Goal: Transaction & Acquisition: Purchase product/service

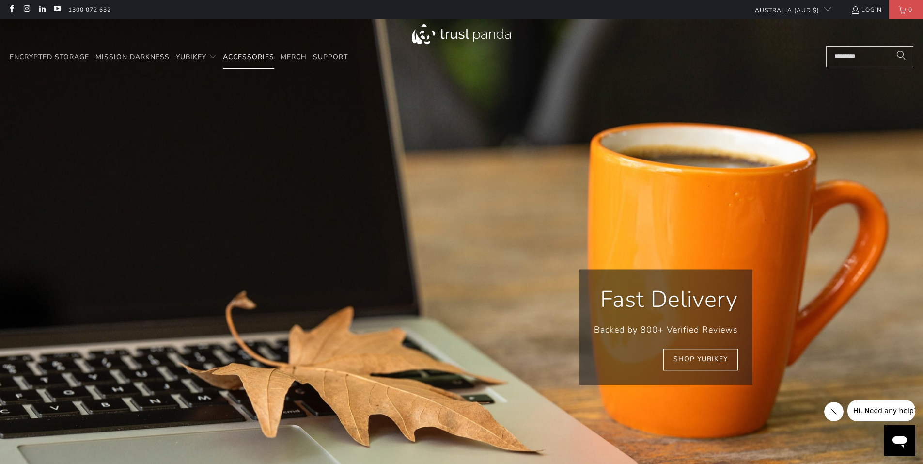
click at [241, 60] on span "Accessories" at bounding box center [248, 56] width 51 height 9
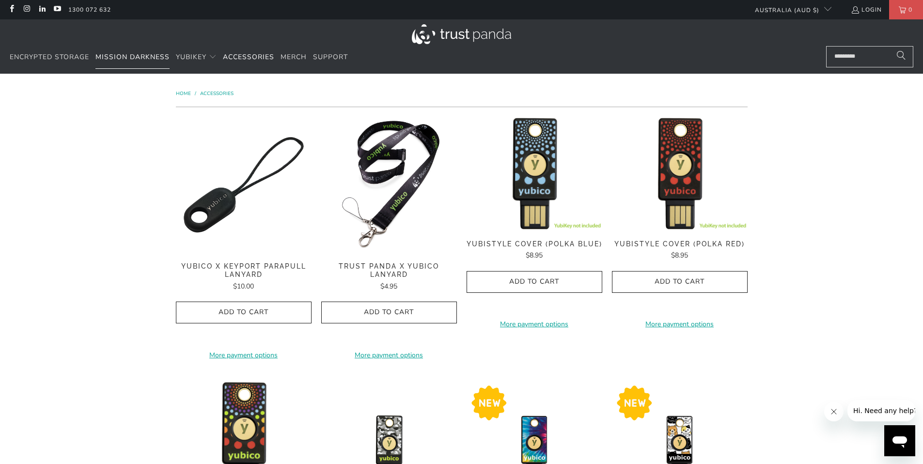
click at [139, 55] on span "Mission Darkness" at bounding box center [132, 56] width 74 height 9
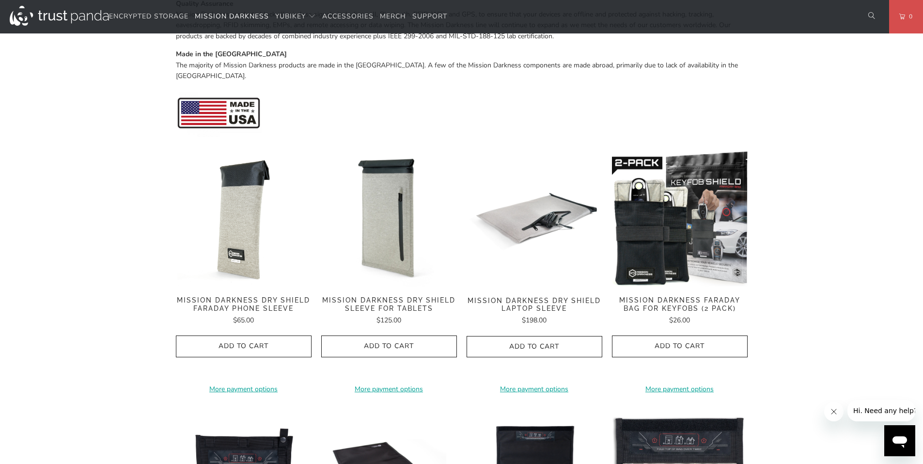
scroll to position [388, 0]
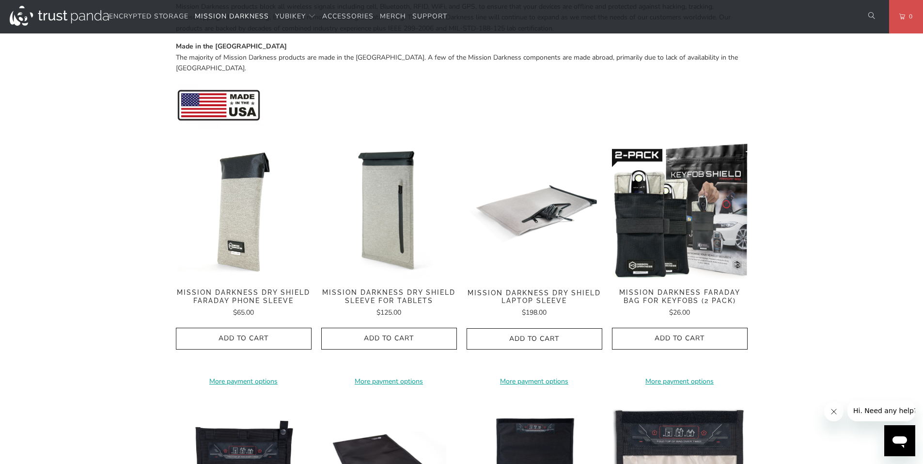
drag, startPoint x: 78, startPoint y: 0, endPoint x: 57, endPoint y: 292, distance: 292.4
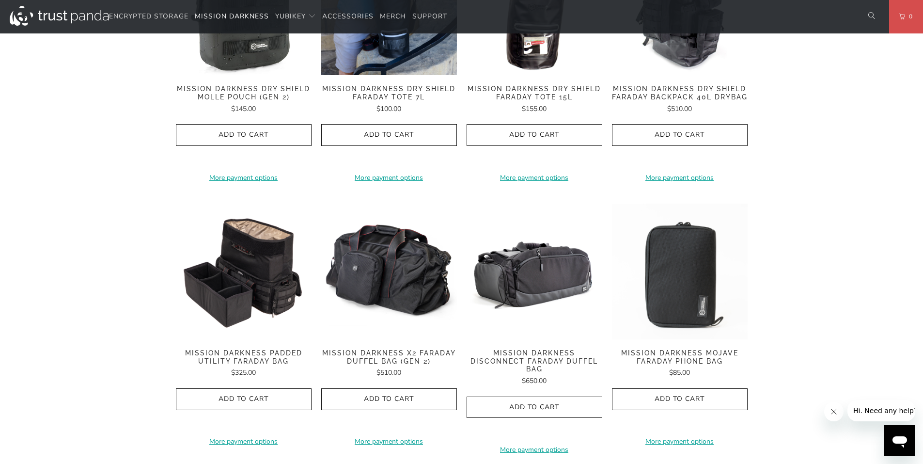
scroll to position [1211, 0]
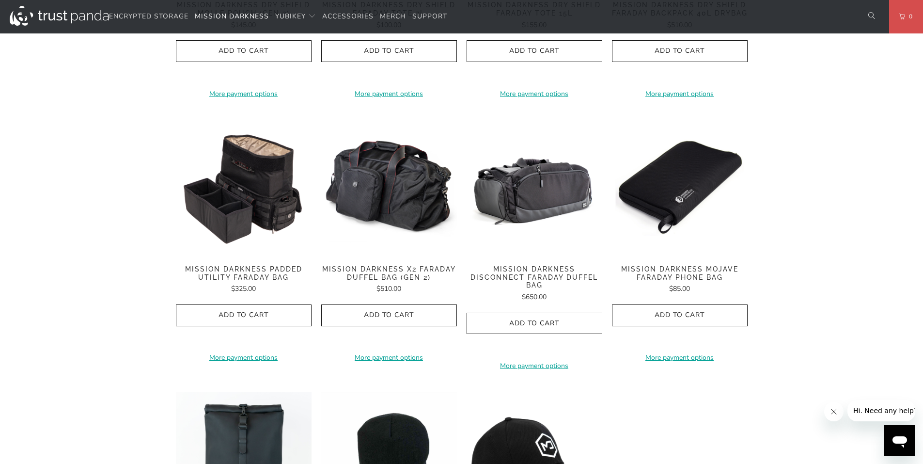
click at [675, 213] on img at bounding box center [680, 188] width 136 height 136
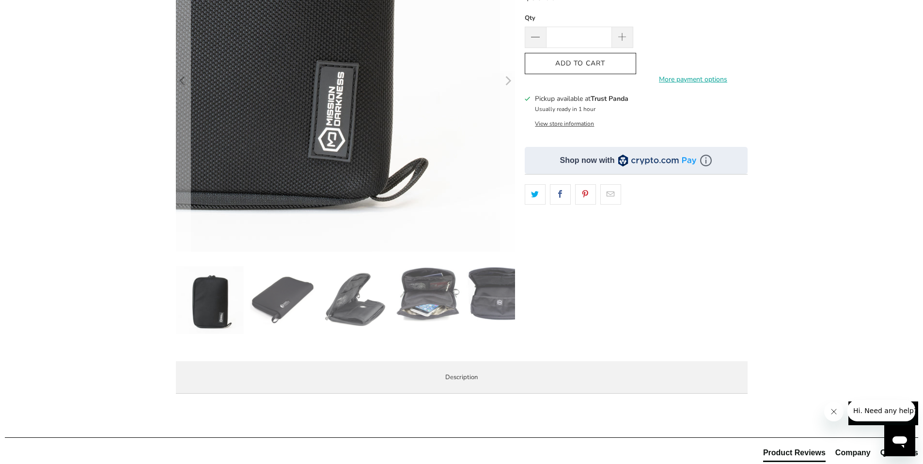
scroll to position [97, 0]
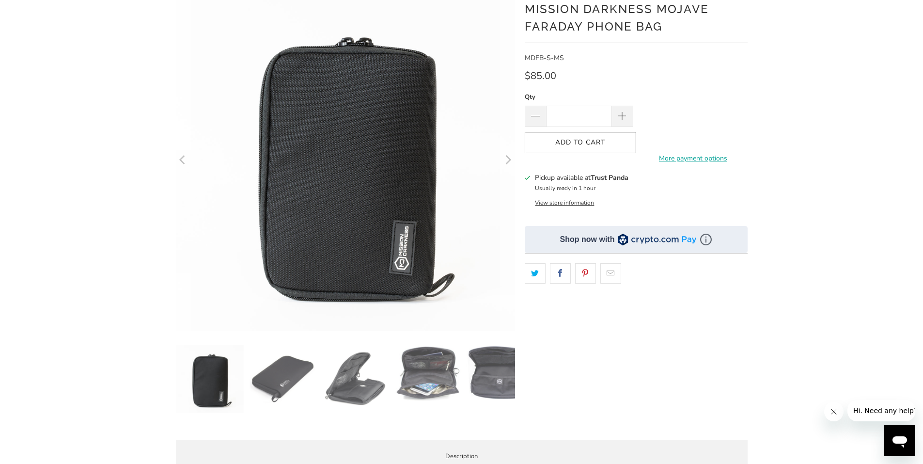
click at [509, 163] on icon "Next" at bounding box center [507, 160] width 9 height 203
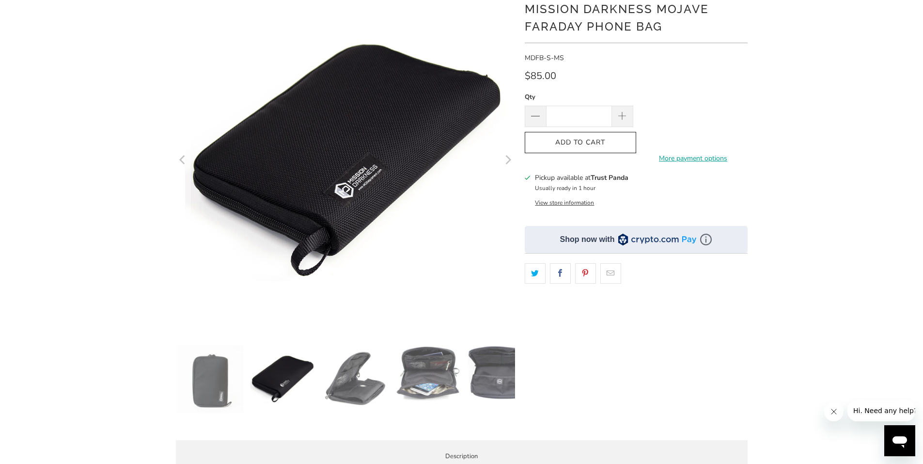
click at [509, 163] on icon "Next" at bounding box center [507, 160] width 9 height 203
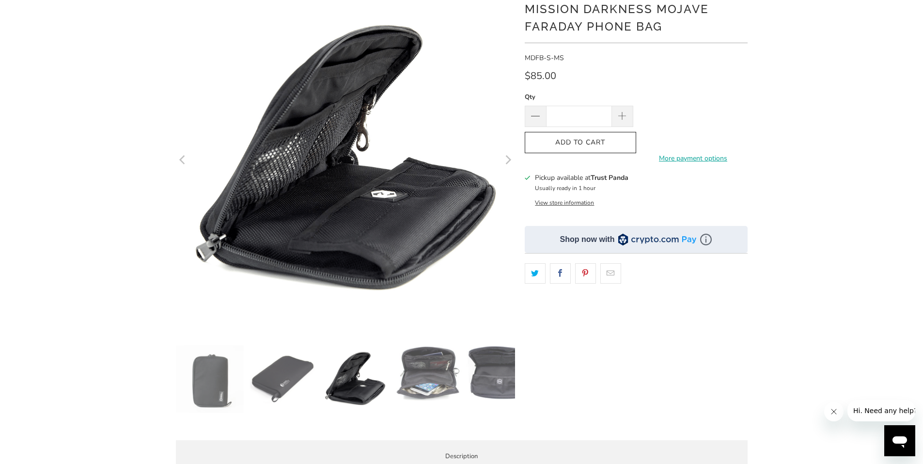
click at [509, 163] on icon "Next" at bounding box center [507, 160] width 9 height 203
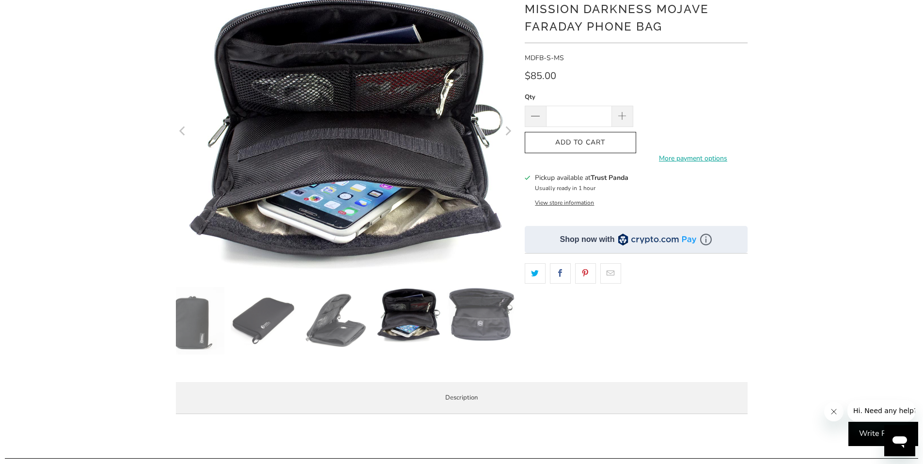
click at [510, 128] on icon "Next" at bounding box center [507, 131] width 9 height 169
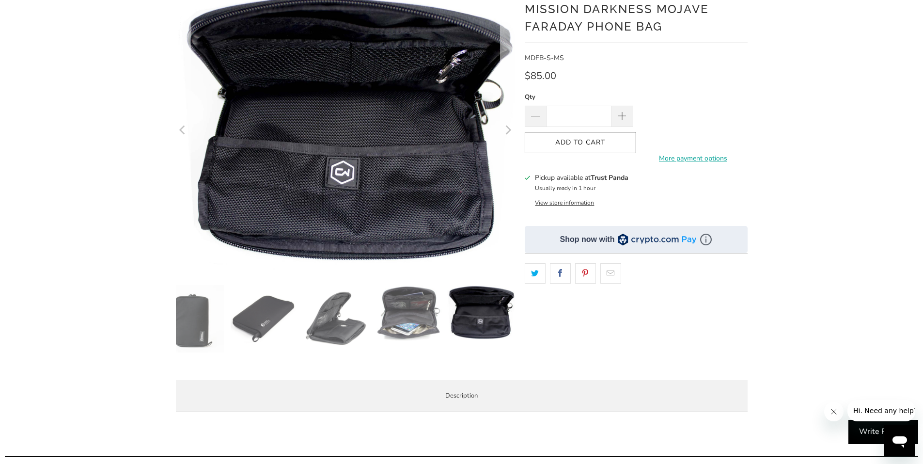
click at [509, 128] on icon "Next" at bounding box center [507, 131] width 9 height 168
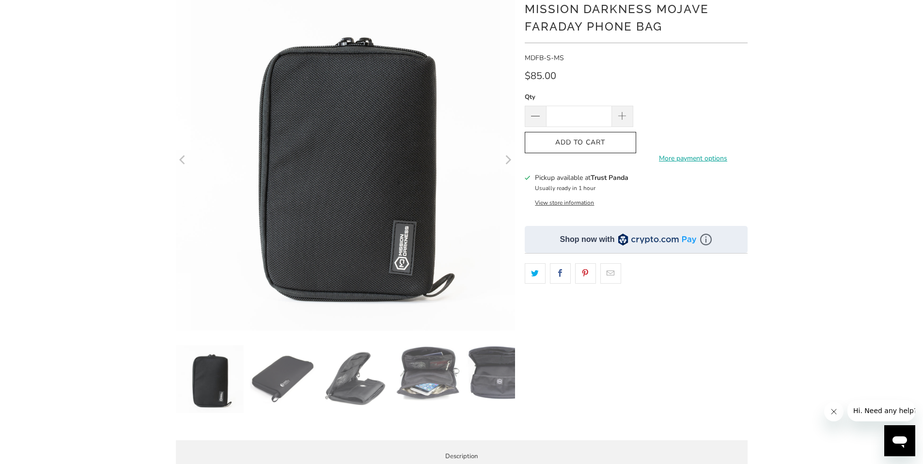
click at [508, 159] on icon "Next" at bounding box center [509, 160] width 6 height 9
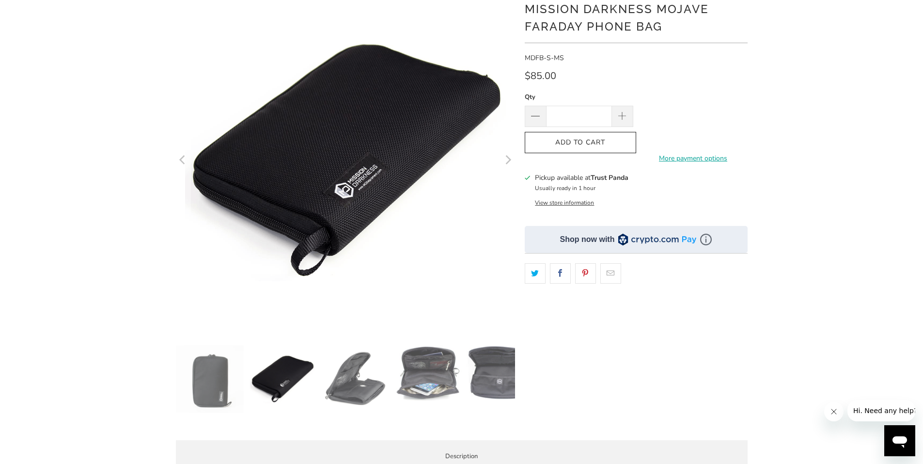
click at [508, 159] on icon "Next" at bounding box center [509, 160] width 6 height 9
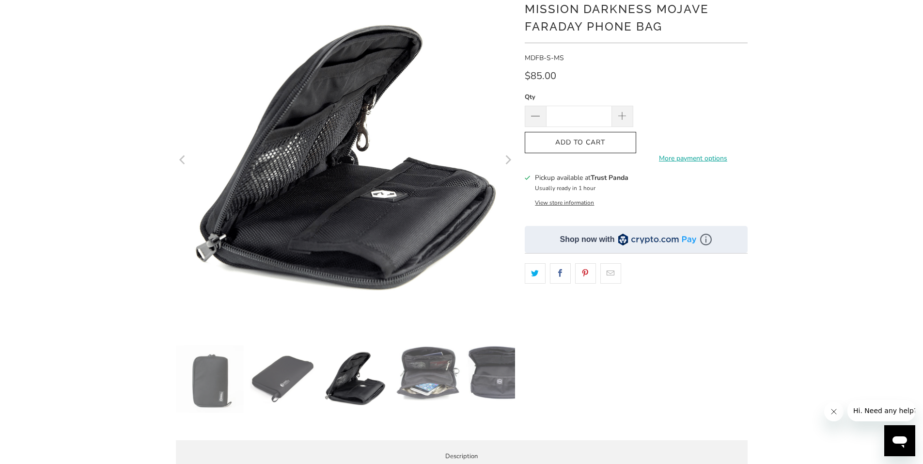
click at [508, 159] on icon "Next" at bounding box center [509, 160] width 6 height 9
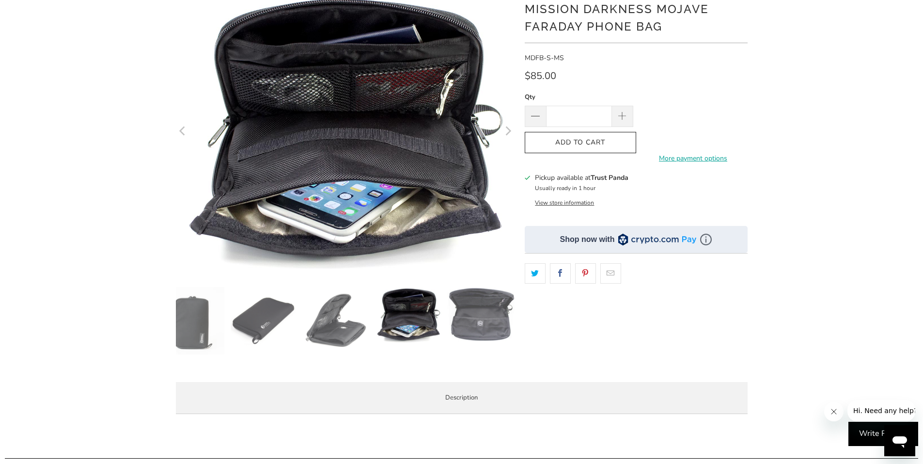
click at [508, 159] on icon "Next" at bounding box center [507, 131] width 9 height 169
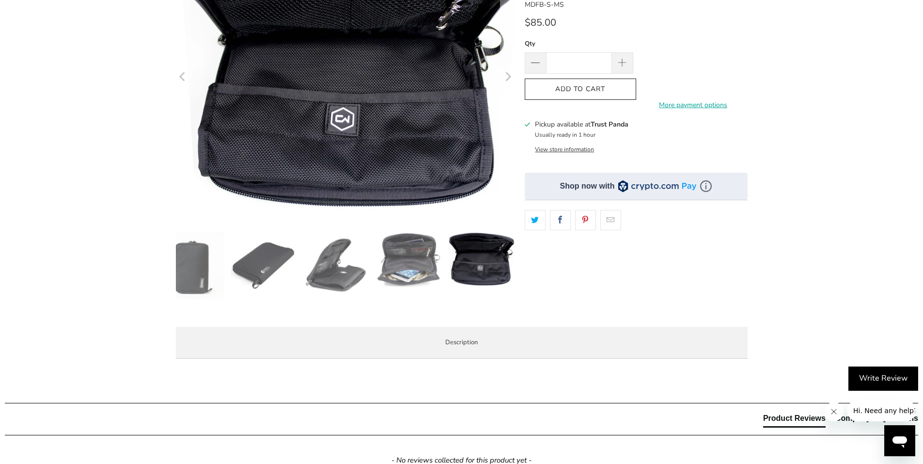
scroll to position [145, 0]
